Goal: Check status

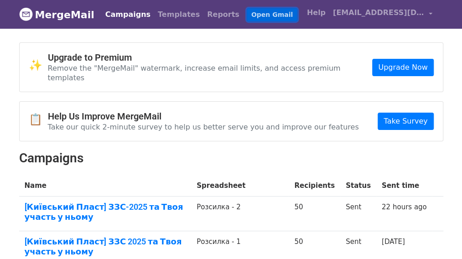
click at [247, 17] on link "Open Gmail" at bounding box center [272, 14] width 51 height 13
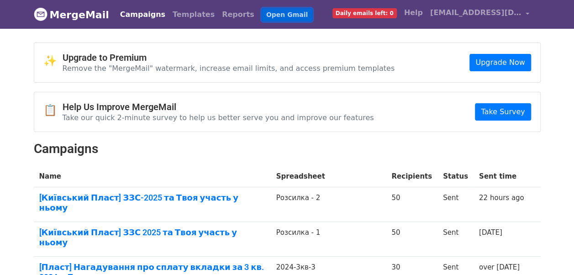
click at [261, 13] on link "Open Gmail" at bounding box center [286, 14] width 51 height 13
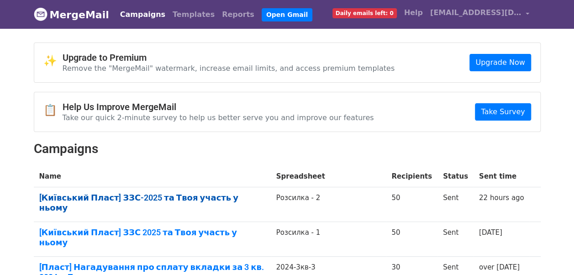
click at [61, 196] on link "[Київський Пласт] ЗЗС-2025 та Твоя участь у ньому" at bounding box center [152, 203] width 226 height 20
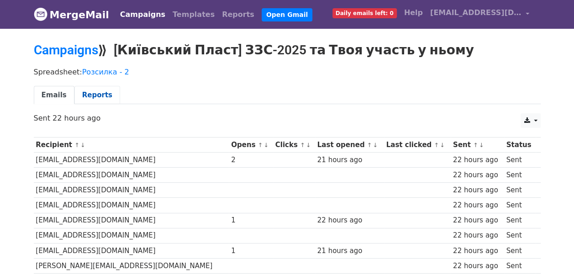
click at [87, 95] on link "Reports" at bounding box center [97, 95] width 46 height 19
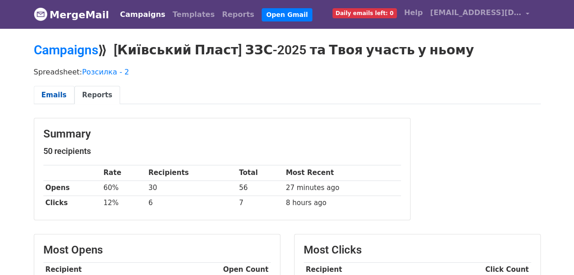
click at [53, 94] on link "Emails" at bounding box center [54, 95] width 41 height 19
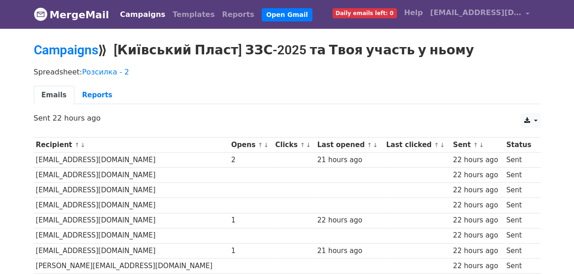
click at [304, 92] on ul "Emails Reports" at bounding box center [287, 95] width 507 height 19
click at [301, 71] on p "Spreadsheet: Розсилка - 2" at bounding box center [287, 72] width 507 height 10
